Goal: Information Seeking & Learning: Learn about a topic

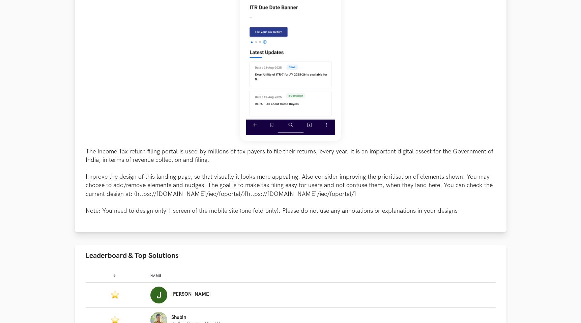
scroll to position [171, 0]
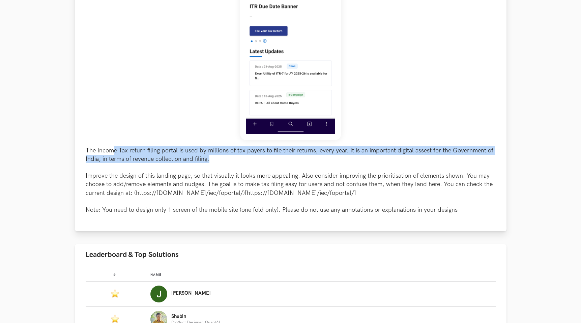
drag, startPoint x: 215, startPoint y: 162, endPoint x: 112, endPoint y: 146, distance: 104.3
click at [112, 146] on p "The Income Tax return filing portal is used by millions of tax payers to file t…" at bounding box center [291, 180] width 410 height 68
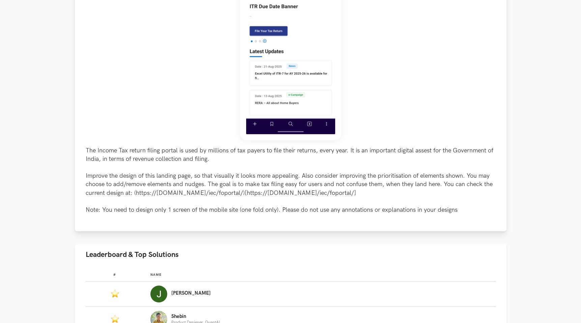
drag, startPoint x: 253, startPoint y: 176, endPoint x: 384, endPoint y: 194, distance: 132.7
click at [384, 194] on p "The Income Tax return filing portal is used by millions of tax payers to file t…" at bounding box center [291, 180] width 410 height 68
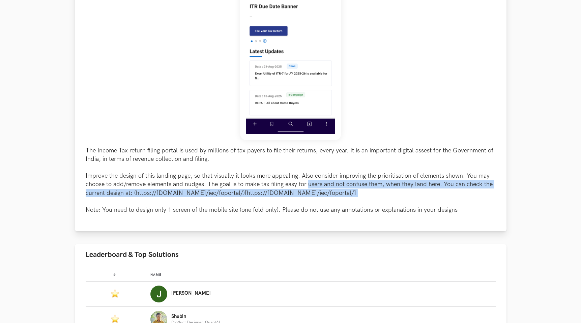
drag, startPoint x: 384, startPoint y: 194, endPoint x: 310, endPoint y: 180, distance: 76.1
click at [310, 180] on p "The Income Tax return filing portal is used by millions of tax payers to file t…" at bounding box center [291, 180] width 410 height 68
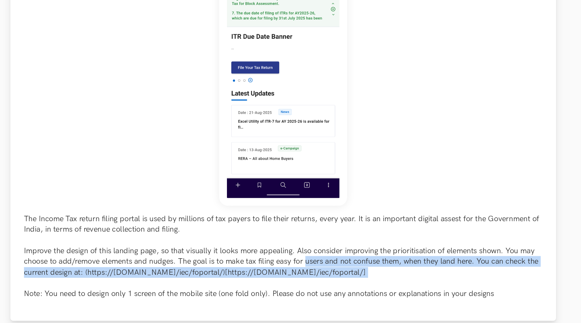
scroll to position [88, 0]
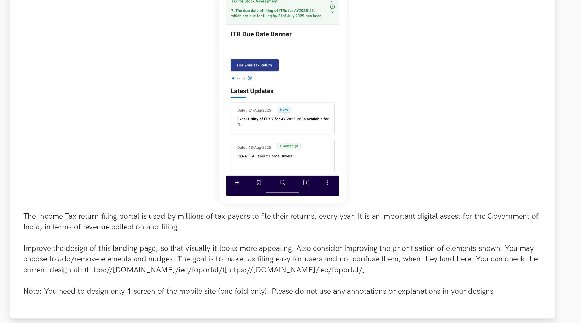
click at [193, 274] on p "The Income Tax return filing portal is used by millions of tax payers to file t…" at bounding box center [291, 263] width 410 height 68
drag, startPoint x: 136, startPoint y: 275, endPoint x: 372, endPoint y: 277, distance: 236.1
click at [372, 277] on p "The Income Tax return filing portal is used by millions of tax payers to file t…" at bounding box center [291, 263] width 410 height 68
copy p "https://[DOMAIN_NAME]/iec/foportal/)[https://[DOMAIN_NAME]/iec/foportal/"
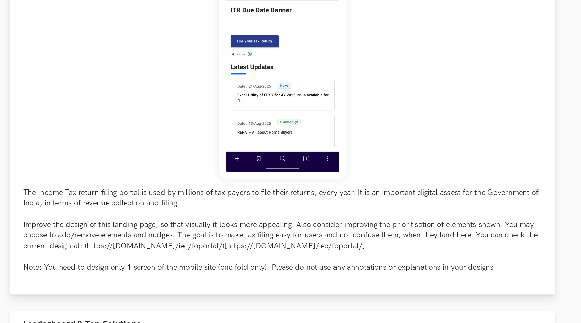
scroll to position [108, 0]
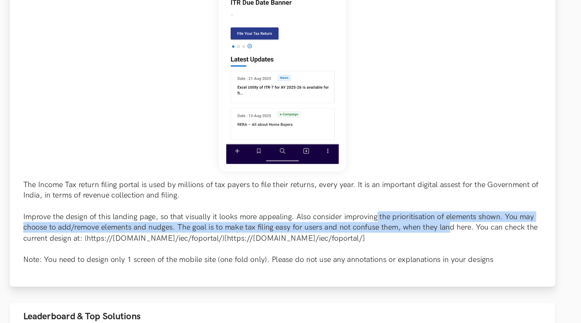
drag, startPoint x: 365, startPoint y: 237, endPoint x: 423, endPoint y: 243, distance: 58.0
click at [423, 243] on p "The Income Tax return filing portal is used by millions of tax payers to file t…" at bounding box center [291, 243] width 410 height 68
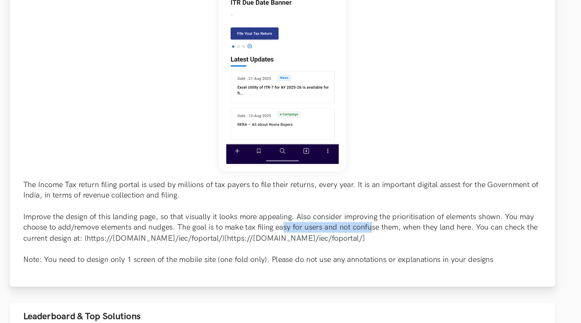
drag, startPoint x: 292, startPoint y: 246, endPoint x: 362, endPoint y: 243, distance: 69.8
click at [362, 243] on p "The Income Tax return filing portal is used by millions of tax payers to file t…" at bounding box center [291, 243] width 410 height 68
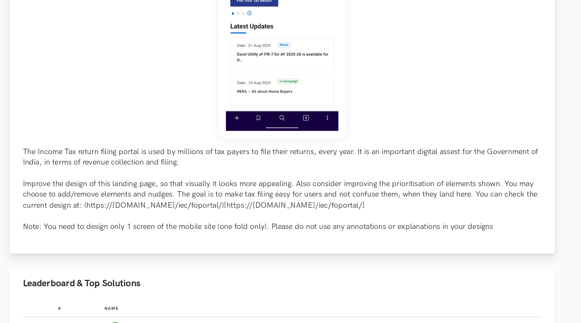
scroll to position [154, 0]
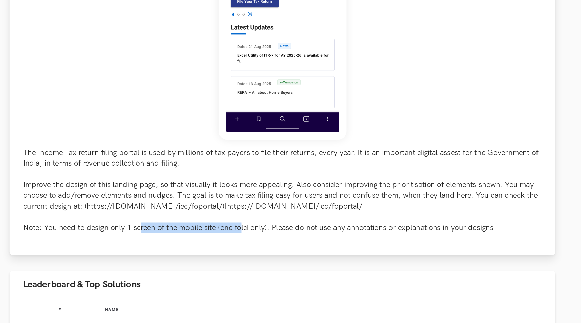
drag, startPoint x: 177, startPoint y: 229, endPoint x: 258, endPoint y: 227, distance: 81.3
click at [258, 227] on p "The Income Tax return filing portal is used by millions of tax payers to file t…" at bounding box center [291, 197] width 410 height 68
drag, startPoint x: 258, startPoint y: 227, endPoint x: 171, endPoint y: 227, distance: 87.0
click at [171, 227] on p "The Income Tax return filing portal is used by millions of tax payers to file t…" at bounding box center [291, 197] width 410 height 68
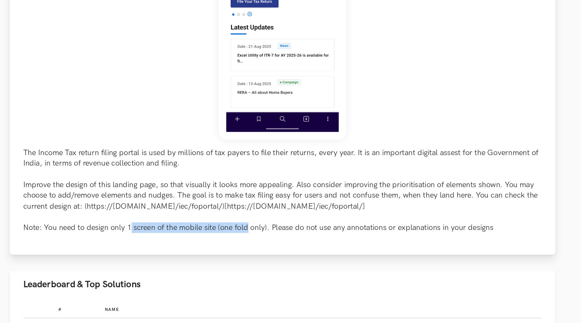
click at [171, 227] on p "The Income Tax return filing portal is used by millions of tax payers to file t…" at bounding box center [291, 197] width 410 height 68
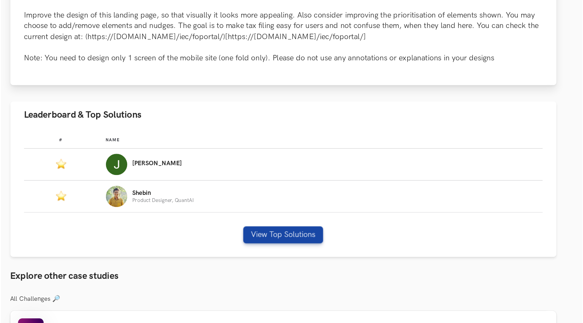
scroll to position [284, 0]
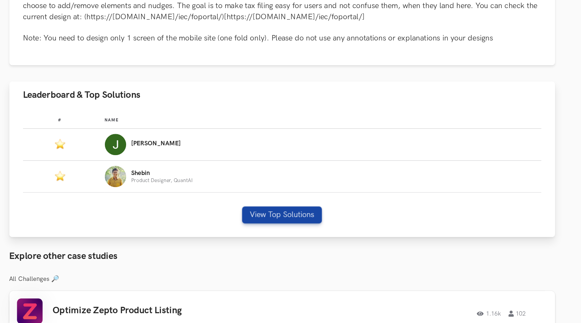
click at [151, 164] on span "Name" at bounding box center [155, 163] width 11 height 4
click at [283, 242] on button "View Top Solutions" at bounding box center [290, 237] width 63 height 13
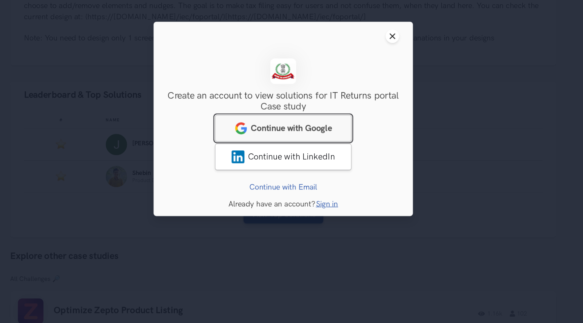
click at [298, 168] on span "Continue with Google" at bounding box center [298, 169] width 64 height 8
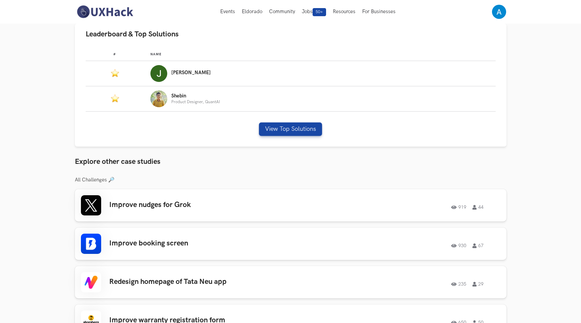
scroll to position [369, 0]
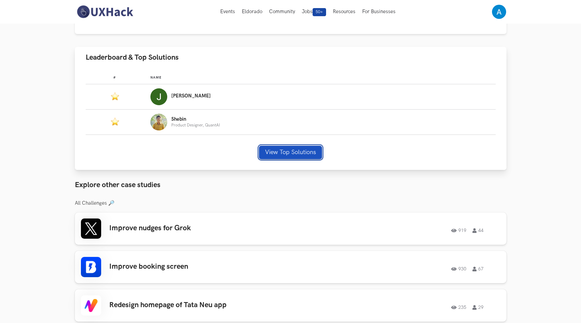
click at [296, 152] on button "View Top Solutions" at bounding box center [290, 152] width 63 height 13
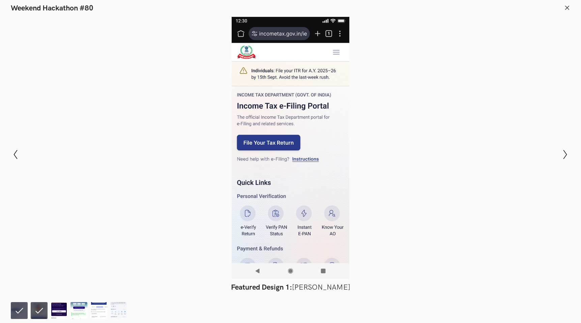
click at [268, 142] on div at bounding box center [291, 148] width 532 height 262
click at [564, 156] on icon "Show next slide" at bounding box center [566, 155] width 10 height 10
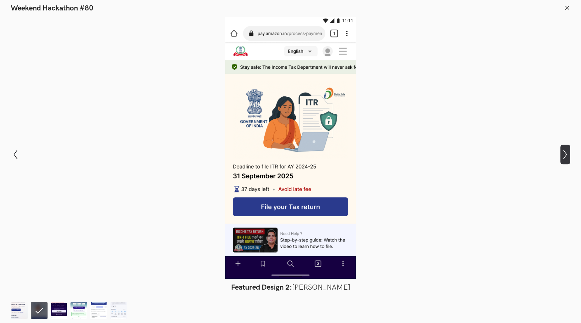
click at [563, 156] on icon "Show next slide" at bounding box center [566, 155] width 10 height 10
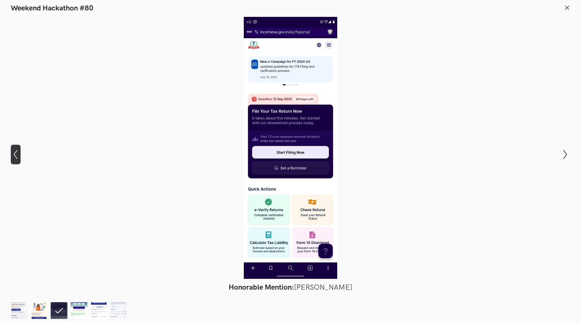
click at [11, 153] on icon "Show previous slide" at bounding box center [16, 155] width 10 height 10
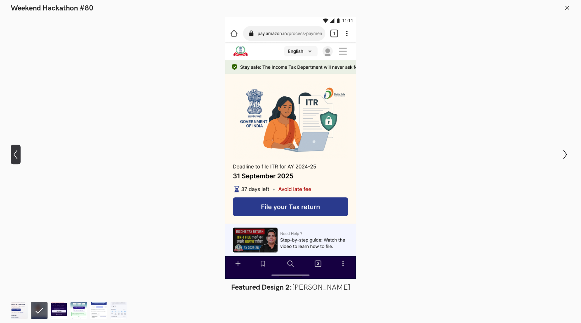
click at [12, 151] on icon "Show previous slide" at bounding box center [16, 155] width 10 height 10
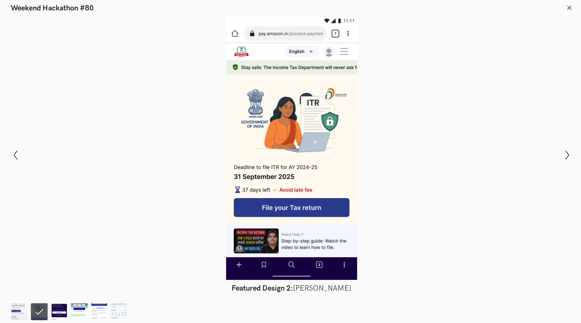
scroll to position [368, 0]
